Goal: Information Seeking & Learning: Learn about a topic

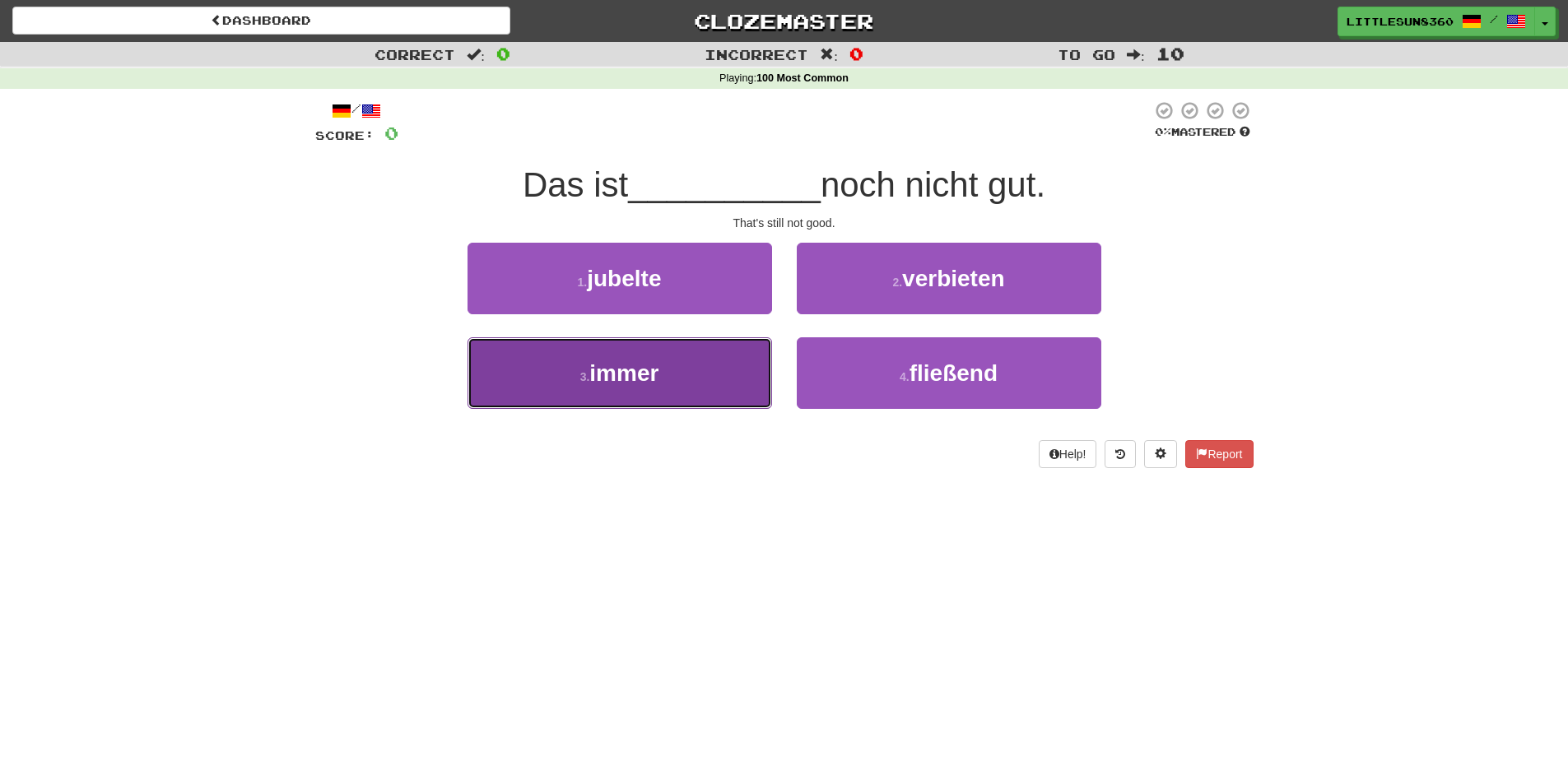
click at [734, 373] on button "3 . immer" at bounding box center [620, 373] width 305 height 72
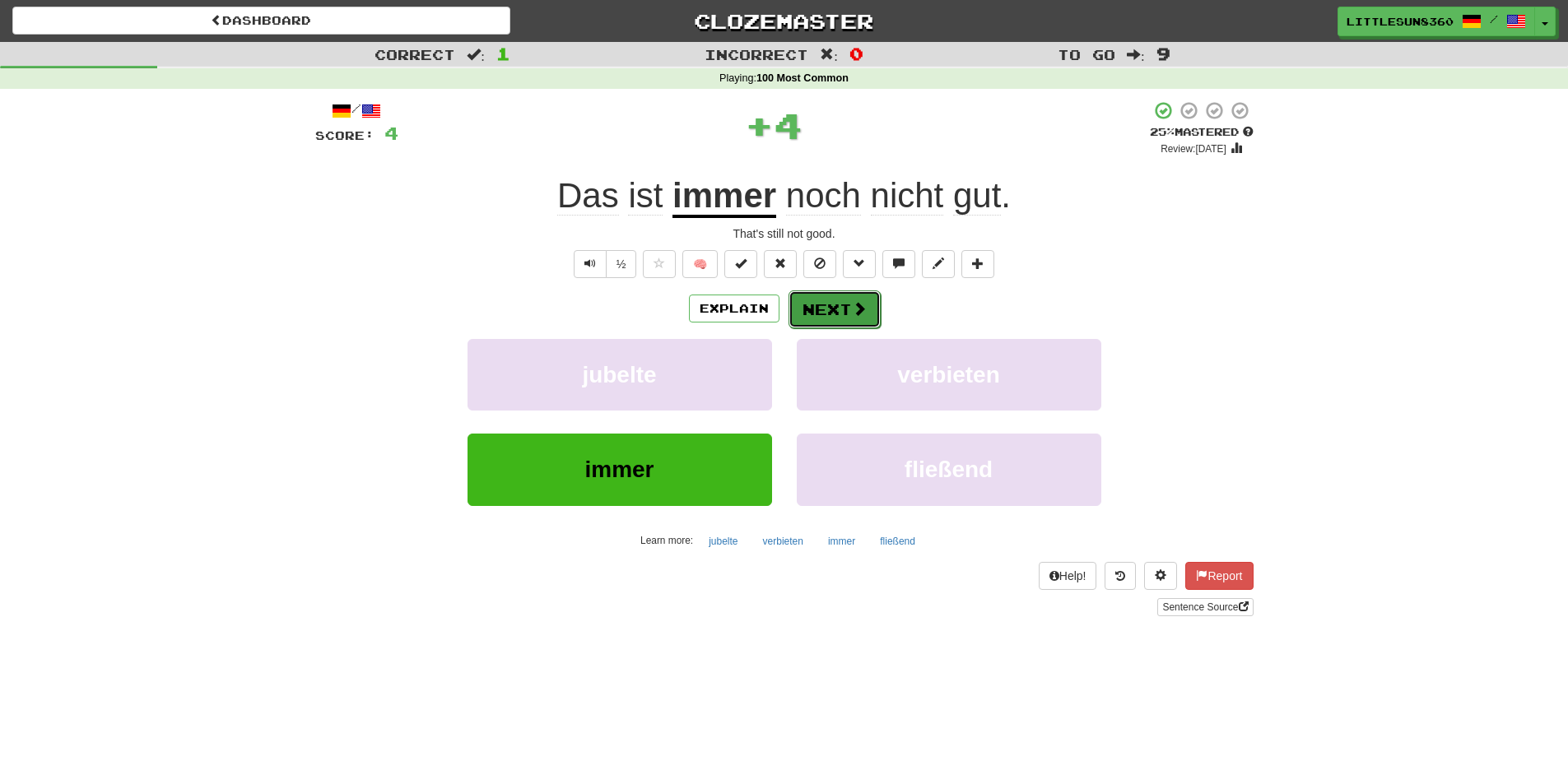
click at [764, 308] on button "Next" at bounding box center [834, 309] width 93 height 38
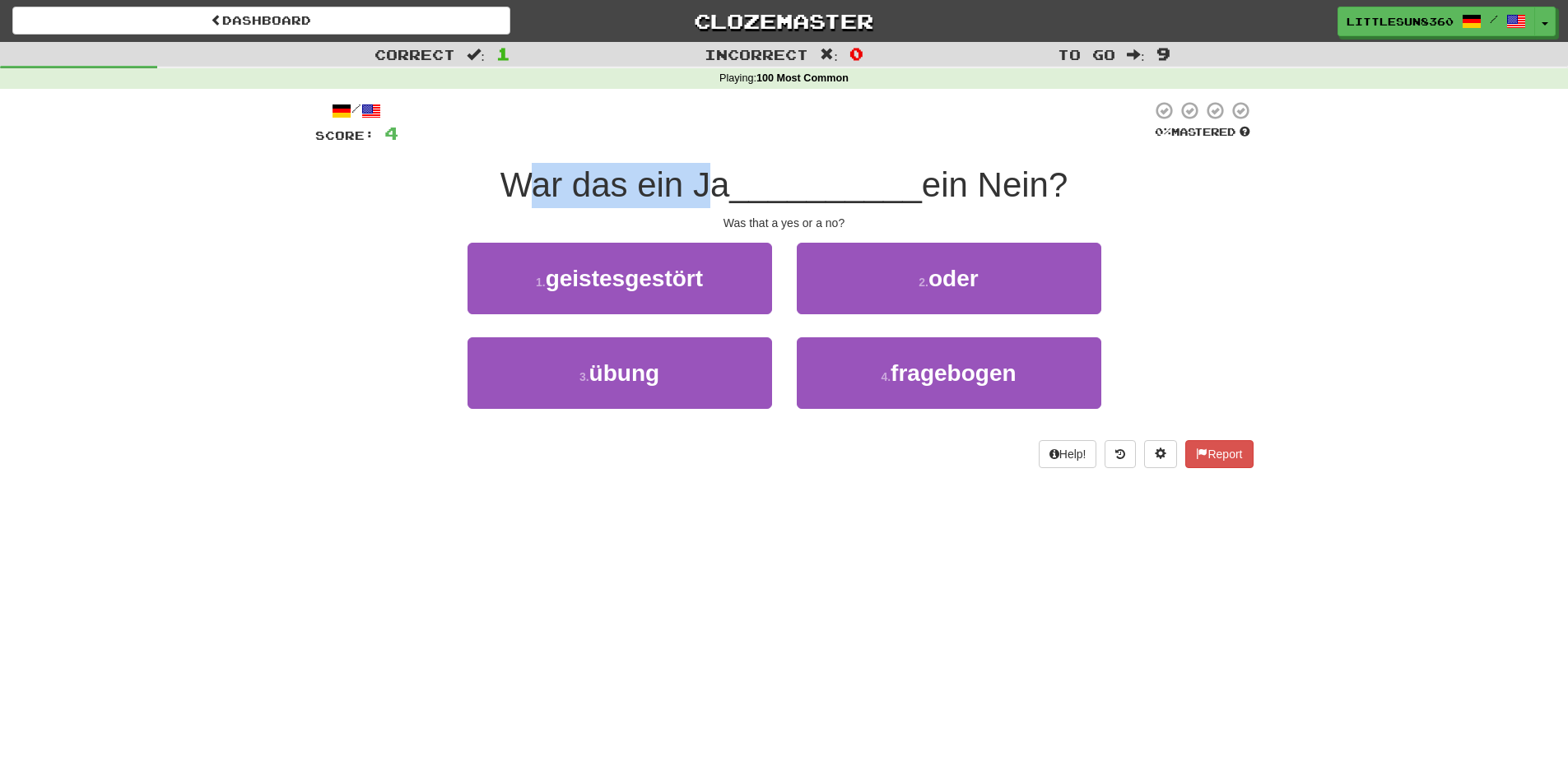
drag, startPoint x: 522, startPoint y: 181, endPoint x: 697, endPoint y: 202, distance: 176.3
click at [697, 202] on span "War das ein Ja" at bounding box center [616, 184] width 230 height 38
drag, startPoint x: 731, startPoint y: 207, endPoint x: 1108, endPoint y: 170, distance: 378.8
click at [764, 170] on div "War das ein Ja __________ ein Nein?" at bounding box center [784, 185] width 938 height 45
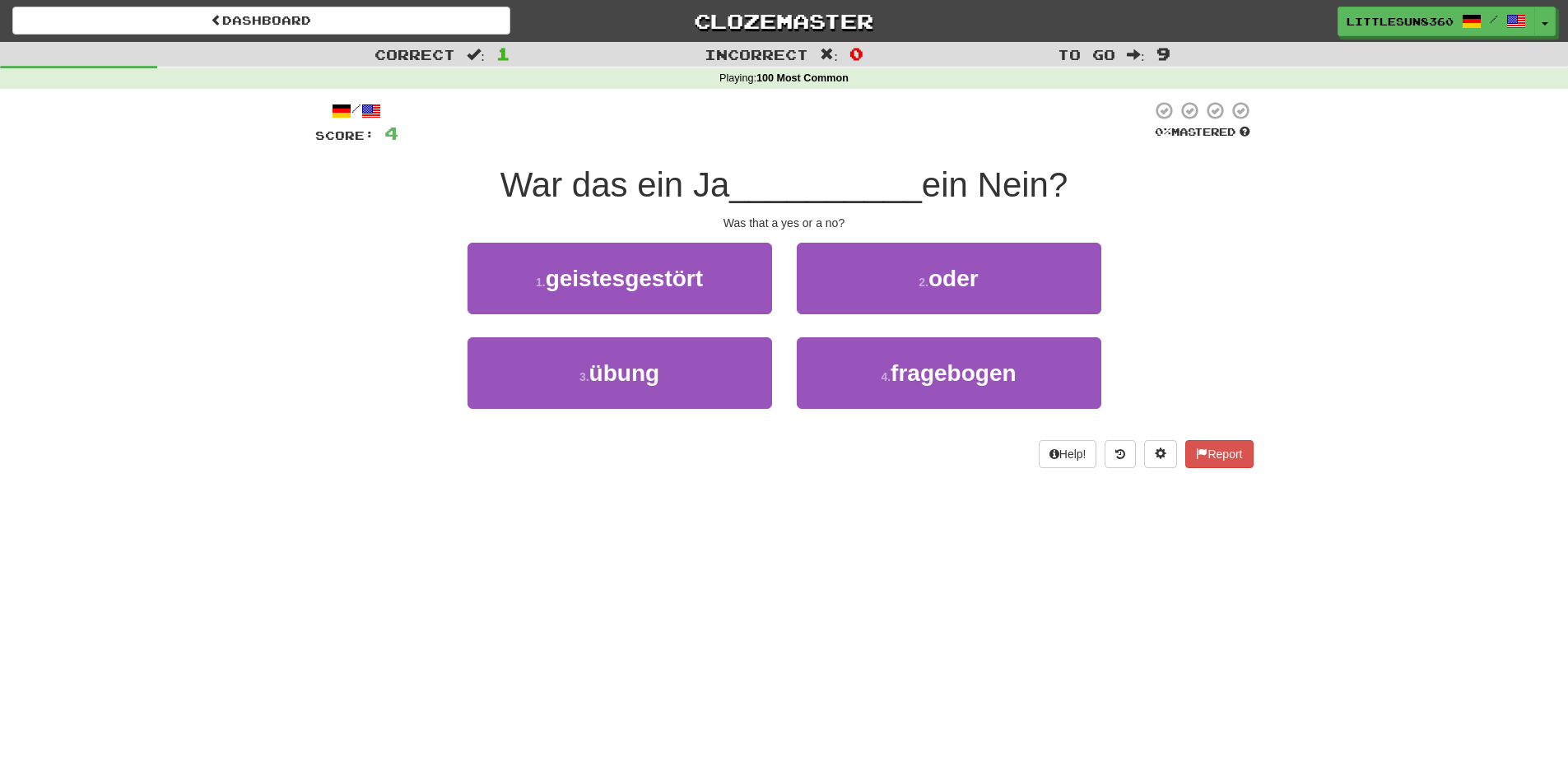
click at [764, 170] on div "War das ein Ja __________ ein Nein?" at bounding box center [784, 185] width 938 height 45
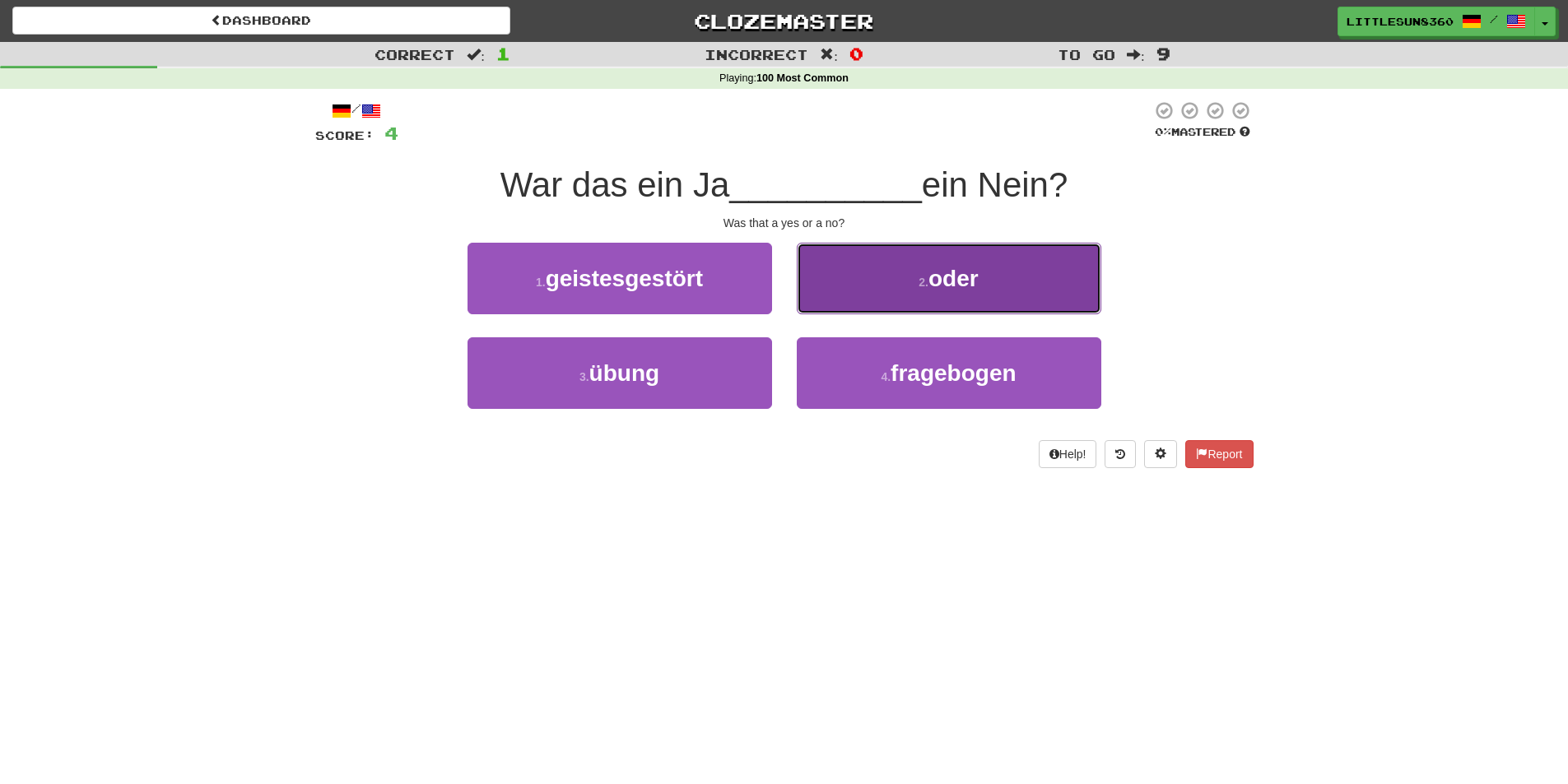
click at [764, 265] on button "2 . oder" at bounding box center [949, 278] width 305 height 72
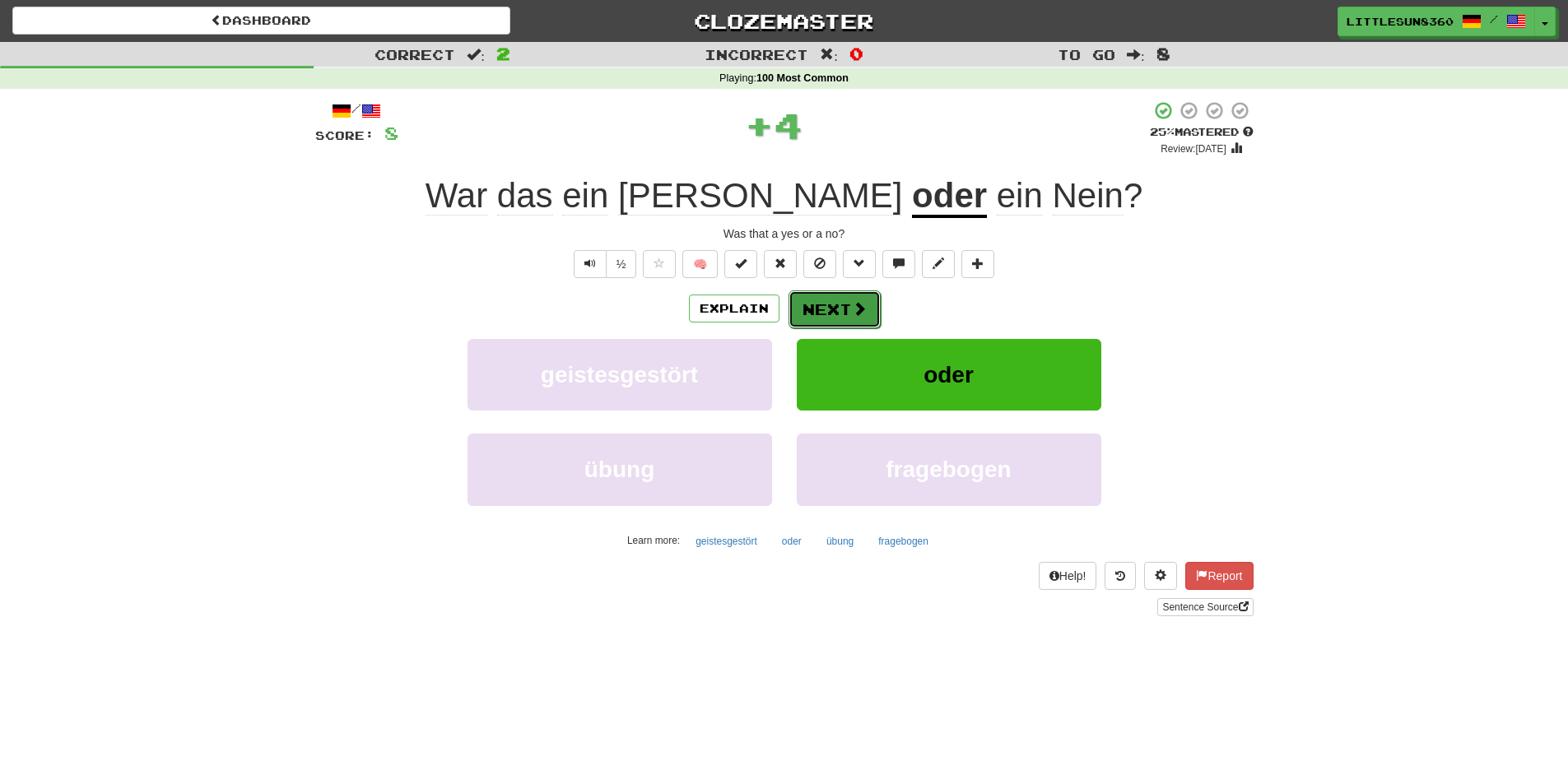
click at [764, 311] on button "Next" at bounding box center [834, 309] width 93 height 38
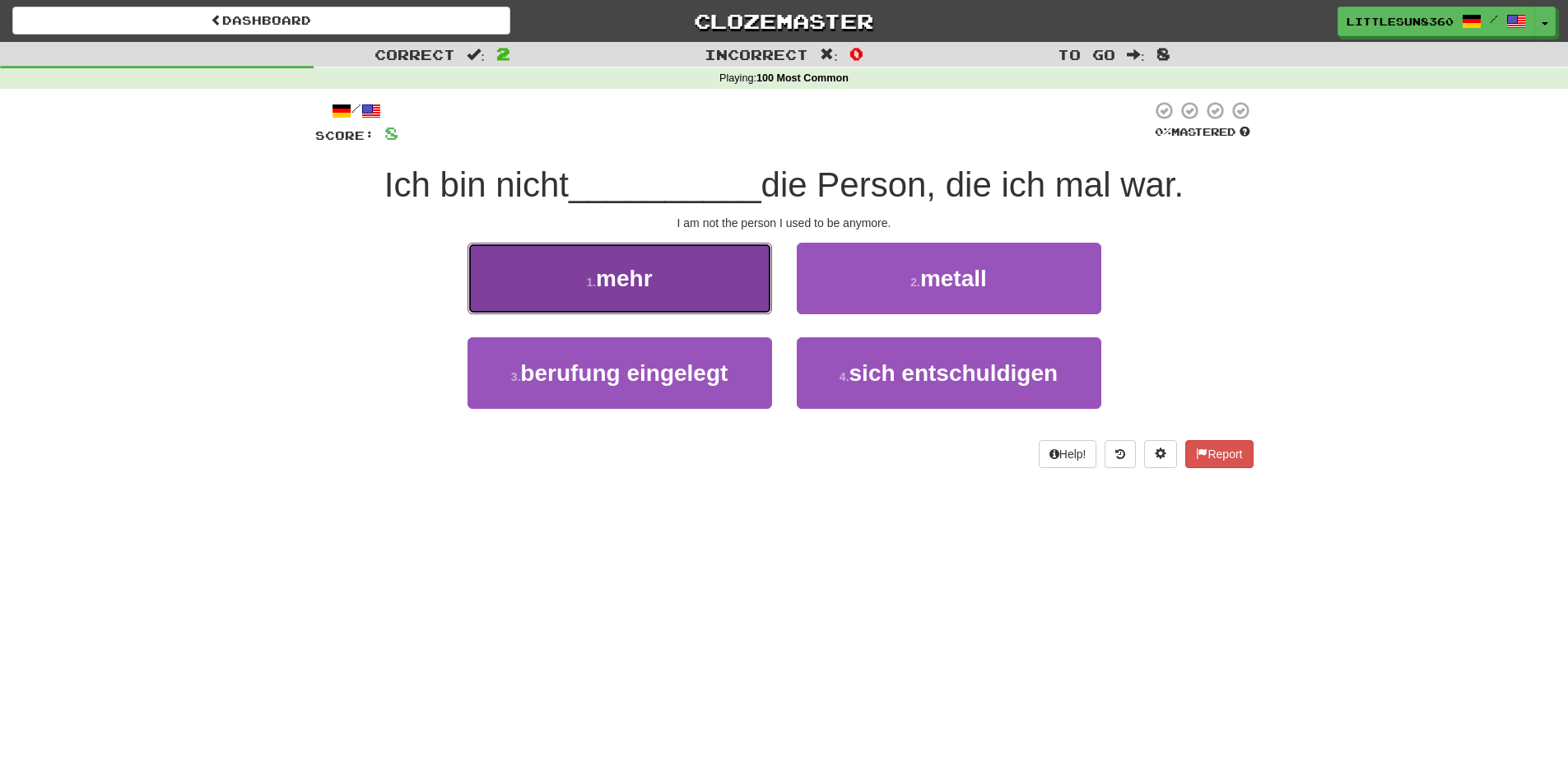
click at [706, 278] on button "1 . mehr" at bounding box center [620, 278] width 305 height 72
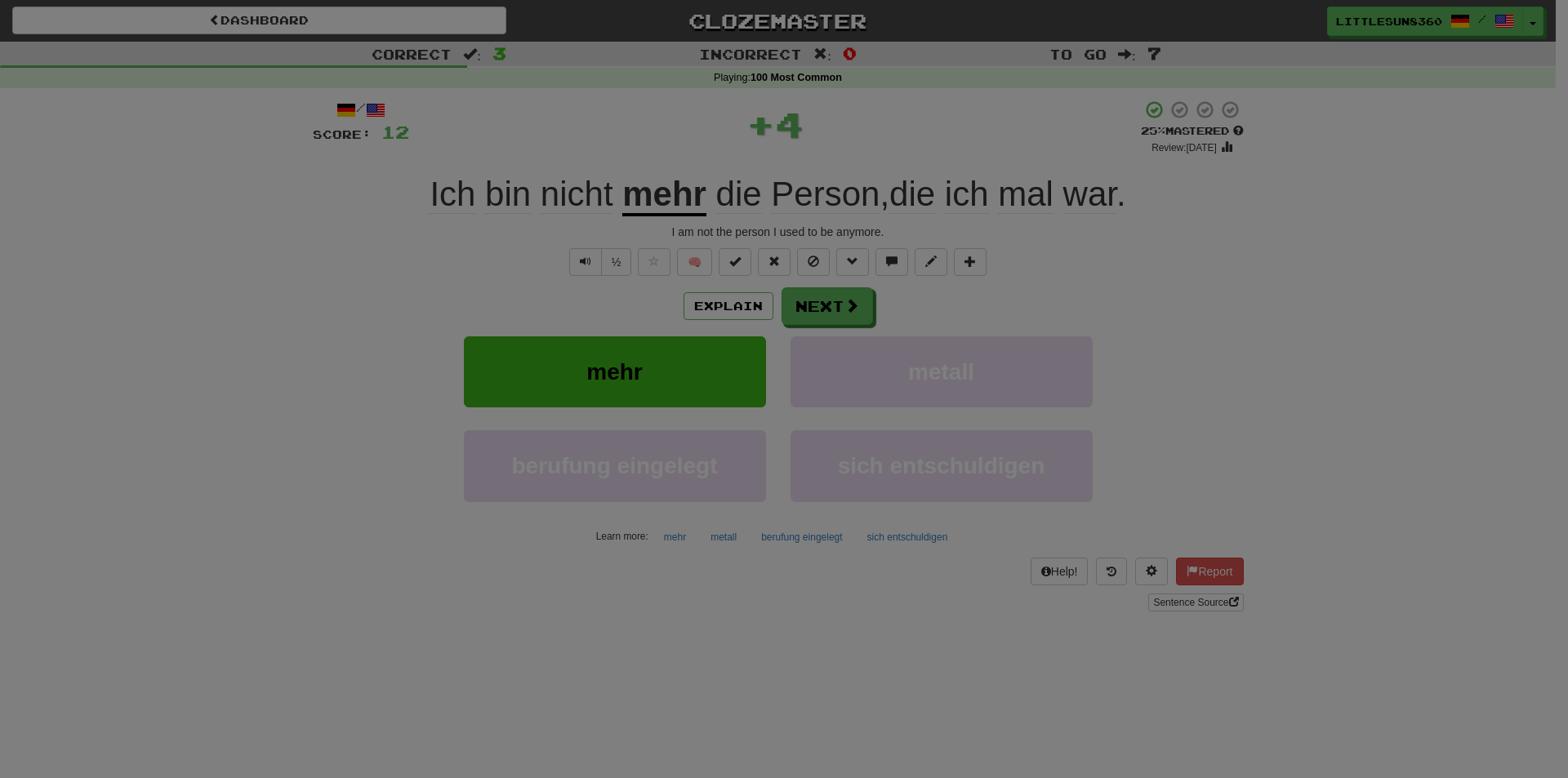
click at [0, 0] on div "× Leveled Up! / Level: 1 +1 Tell the world! Share Tweet Post Close" at bounding box center [0, 0] width 0 height 0
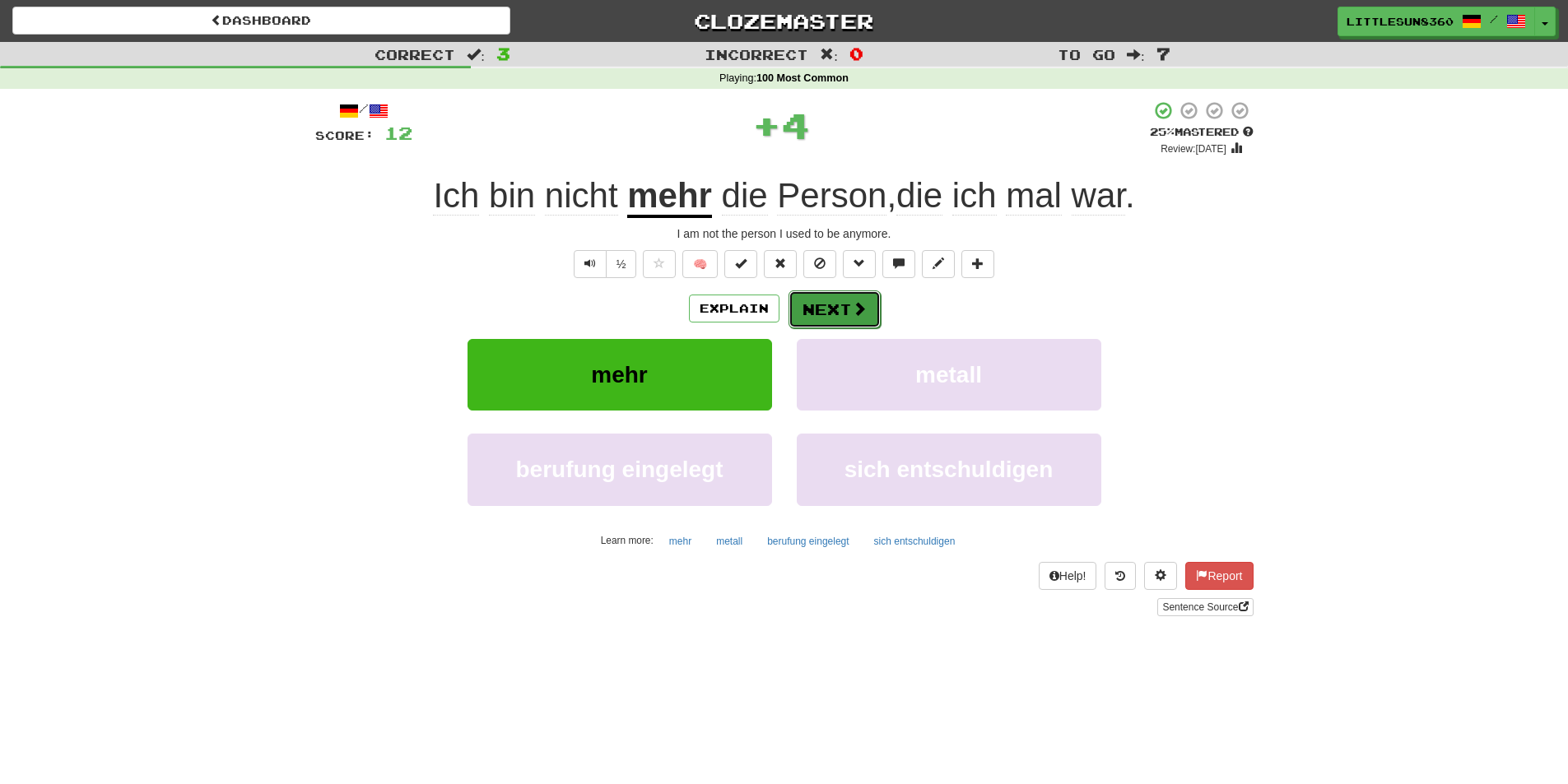
click at [764, 307] on button "Next" at bounding box center [834, 309] width 93 height 38
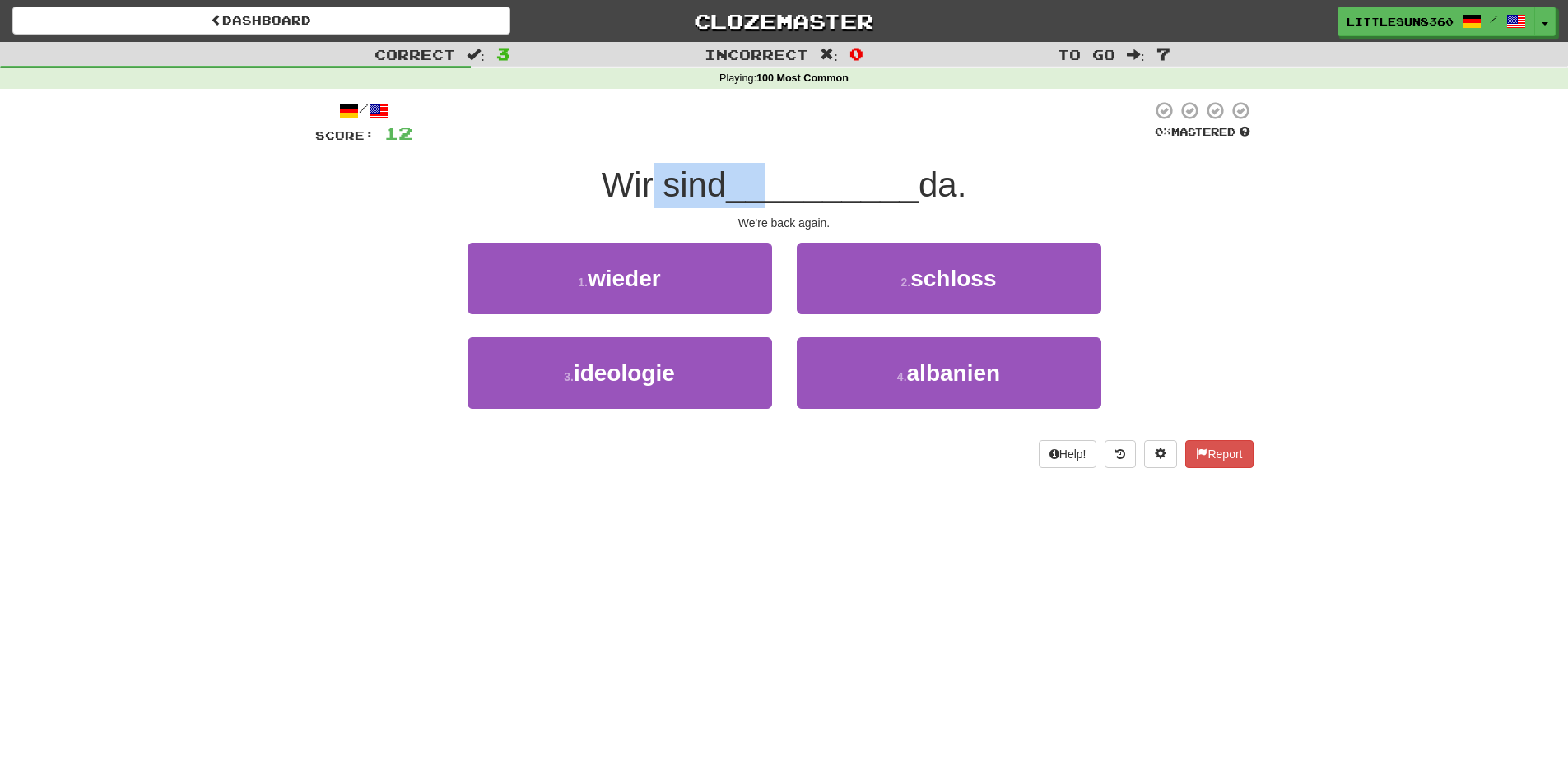
drag, startPoint x: 640, startPoint y: 167, endPoint x: 761, endPoint y: 183, distance: 122.1
click at [761, 183] on div "Wir sind __________ da." at bounding box center [784, 185] width 938 height 45
click at [761, 183] on span "__________" at bounding box center [822, 184] width 192 height 38
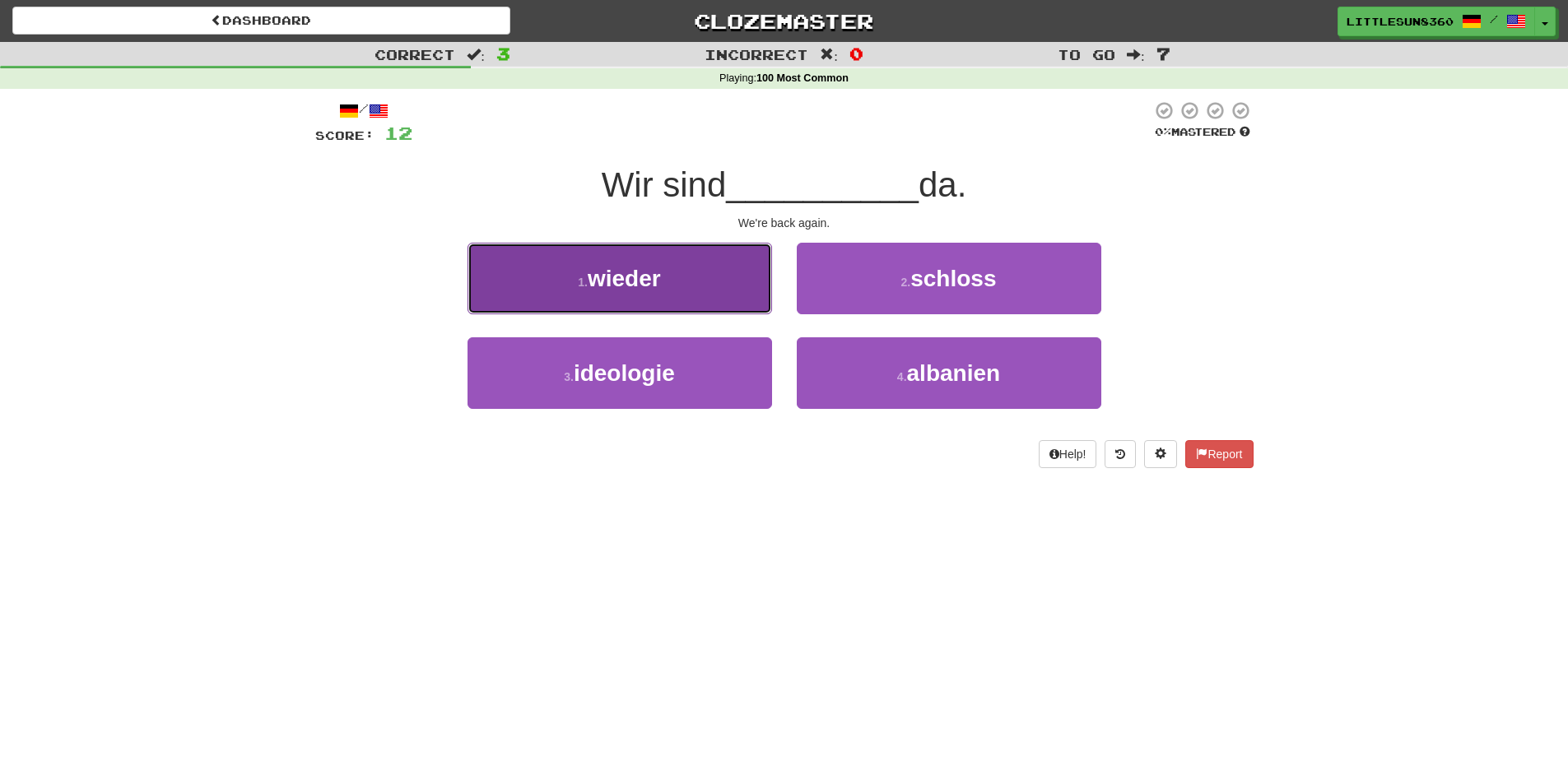
click at [611, 280] on span "wieder" at bounding box center [624, 278] width 73 height 25
